Goal: Navigation & Orientation: Find specific page/section

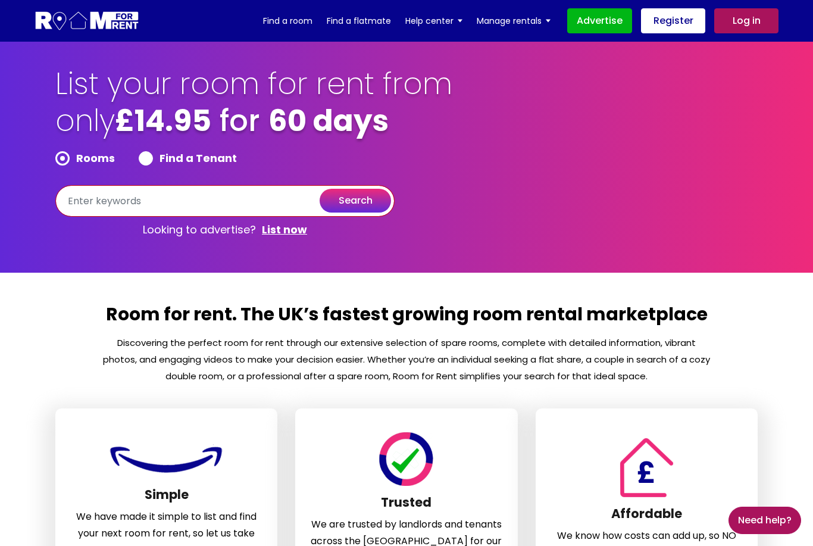
click at [288, 205] on input "text" at bounding box center [224, 201] width 339 height 32
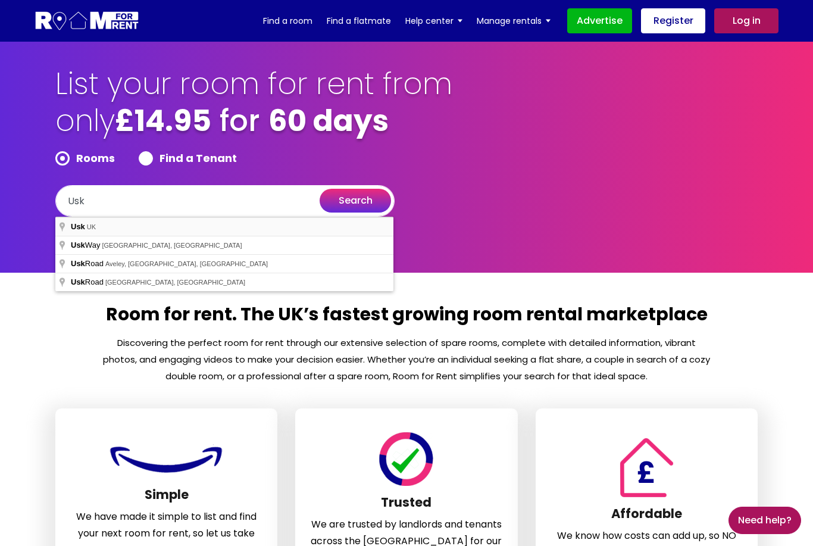
type input "Usk, UK"
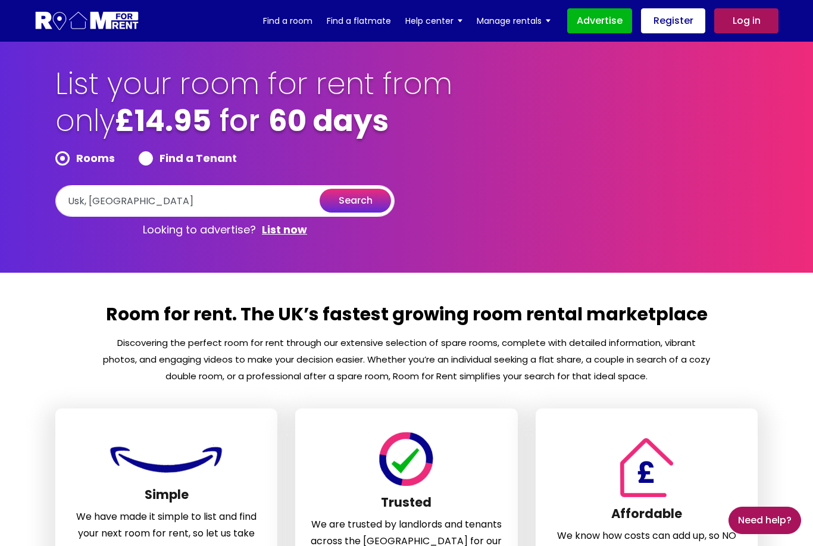
click at [362, 211] on button "search" at bounding box center [355, 201] width 71 height 24
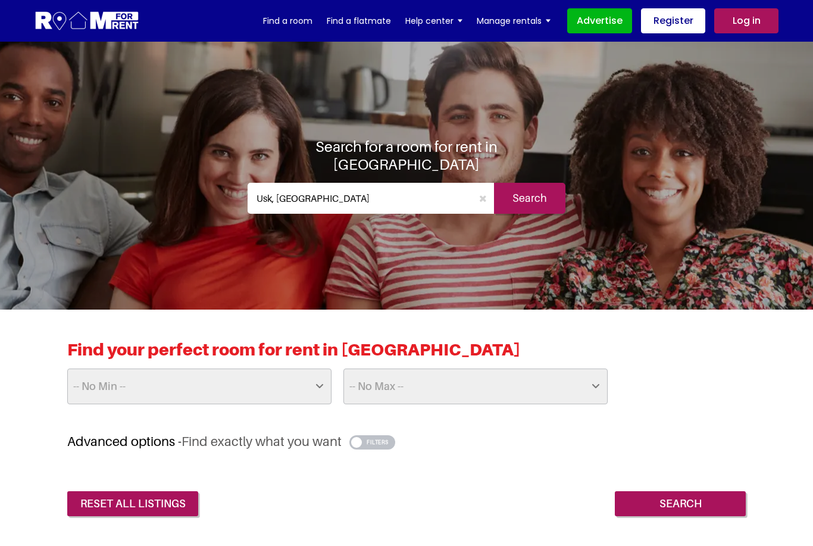
click at [487, 190] on button "button" at bounding box center [483, 198] width 22 height 31
click at [447, 190] on input "text" at bounding box center [371, 198] width 247 height 31
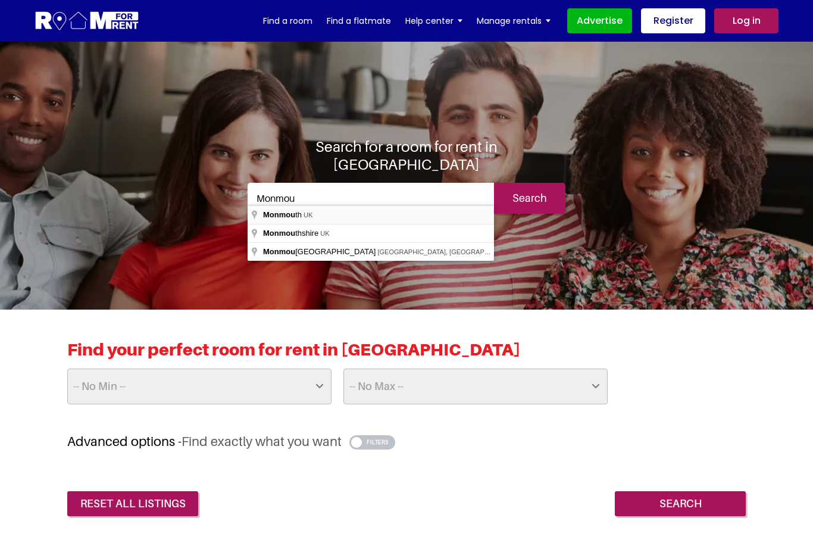
type input "Monmouth, UK"
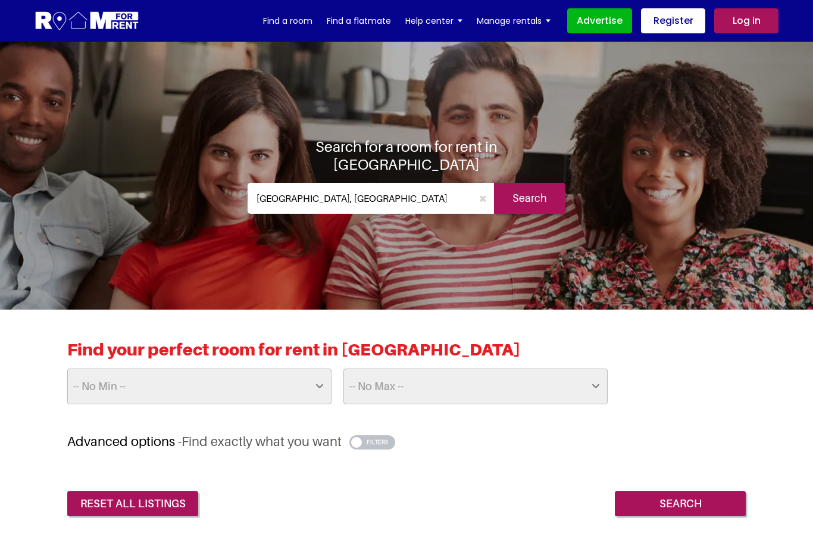
click at [542, 183] on input "Search" at bounding box center [529, 198] width 71 height 31
click at [480, 194] on icon "button" at bounding box center [483, 199] width 8 height 10
click at [397, 192] on input "text" at bounding box center [371, 198] width 247 height 31
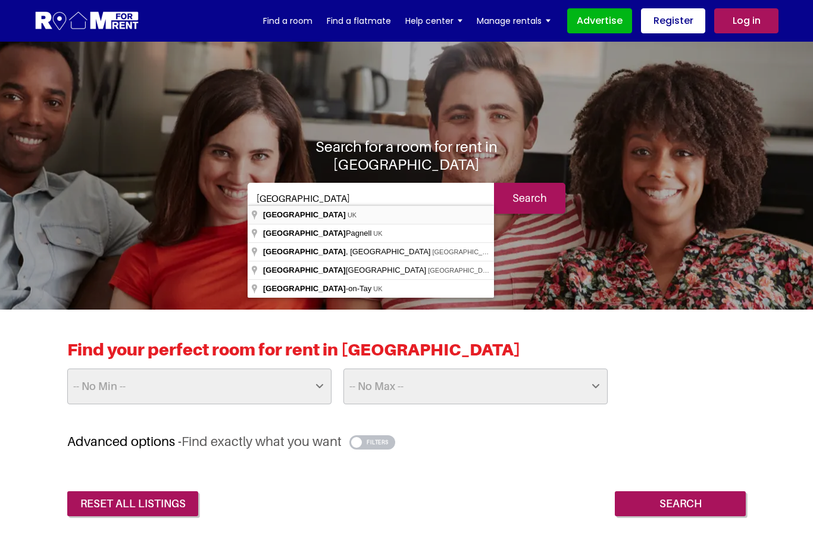
type input "[GEOGRAPHIC_DATA], [GEOGRAPHIC_DATA]"
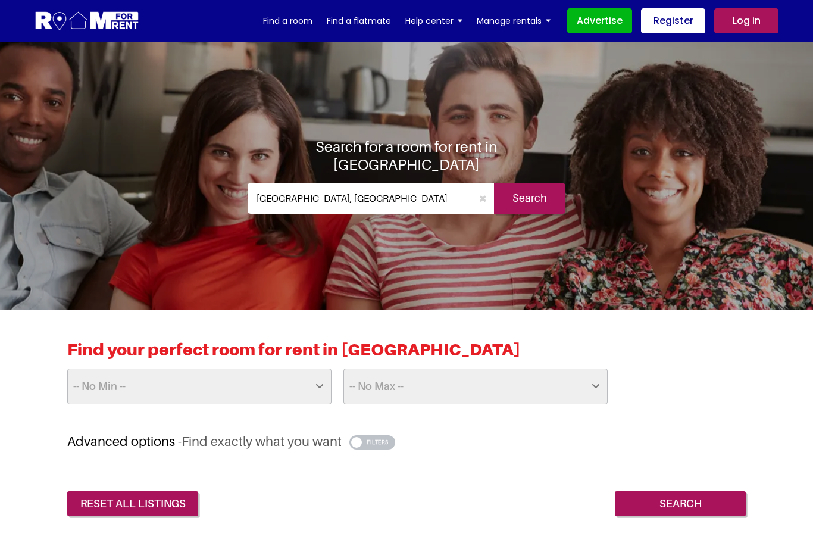
click at [540, 185] on input "Search" at bounding box center [529, 198] width 71 height 31
